Goal: Find specific page/section: Find specific page/section

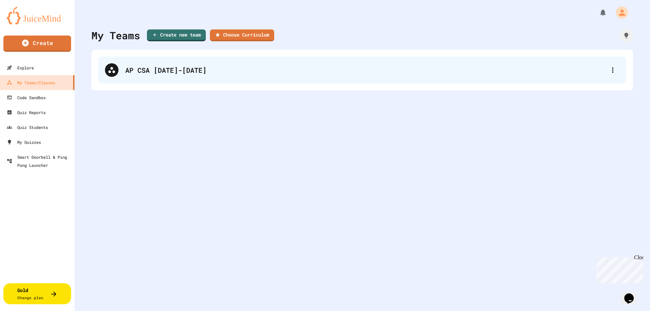
click at [232, 73] on div "AP CSA [DATE]-[DATE]" at bounding box center [365, 70] width 481 height 10
